Goal: Transaction & Acquisition: Purchase product/service

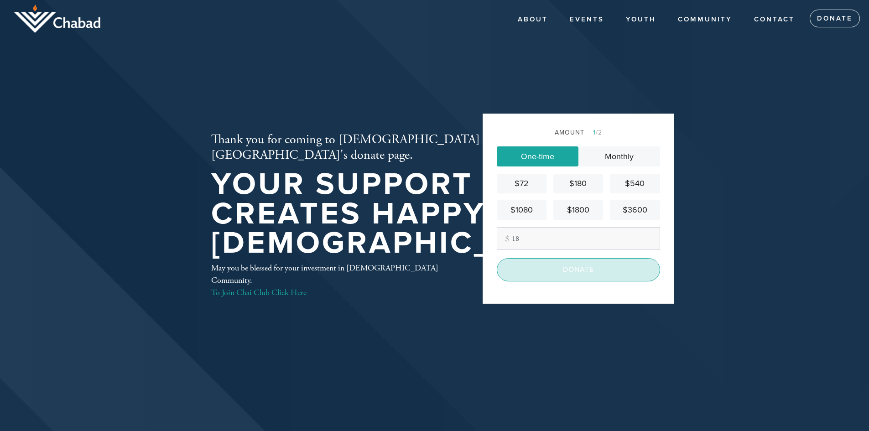
type input "18"
click at [523, 275] on input "Donate" at bounding box center [578, 269] width 163 height 23
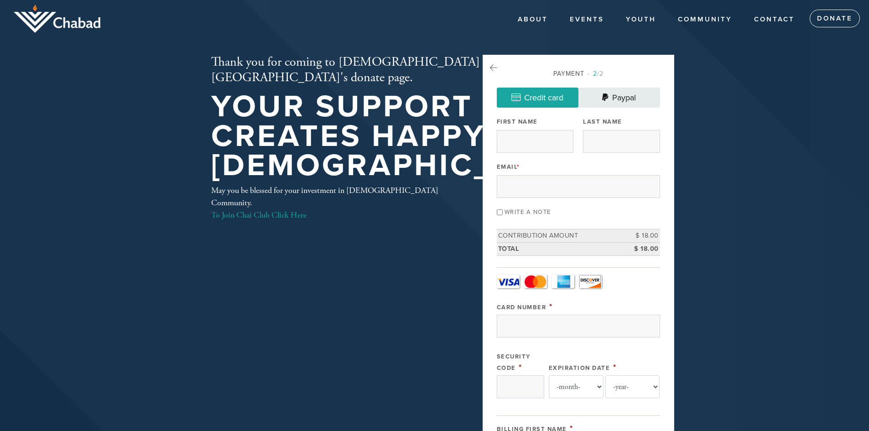
click at [622, 94] on link "Paypal" at bounding box center [620, 98] width 82 height 20
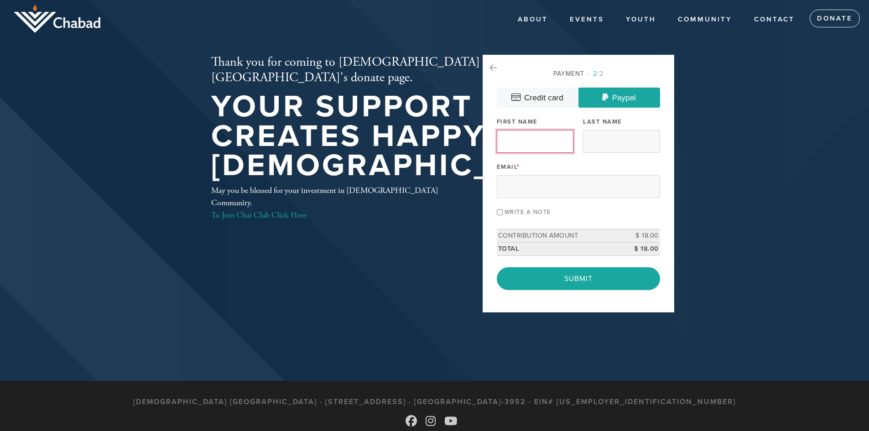
click at [527, 145] on input "First Name" at bounding box center [535, 141] width 77 height 23
type input "[PERSON_NAME]"
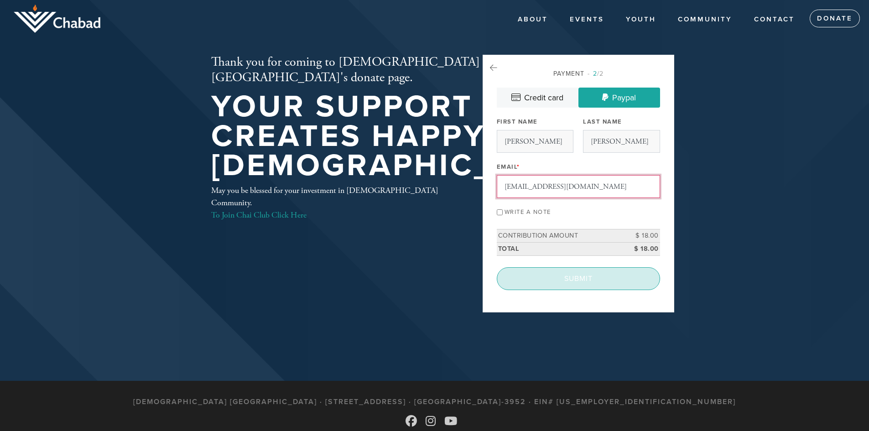
type input "[EMAIL_ADDRESS][DOMAIN_NAME]"
click at [575, 285] on input "Submit" at bounding box center [578, 278] width 163 height 23
